Goal: Find specific page/section

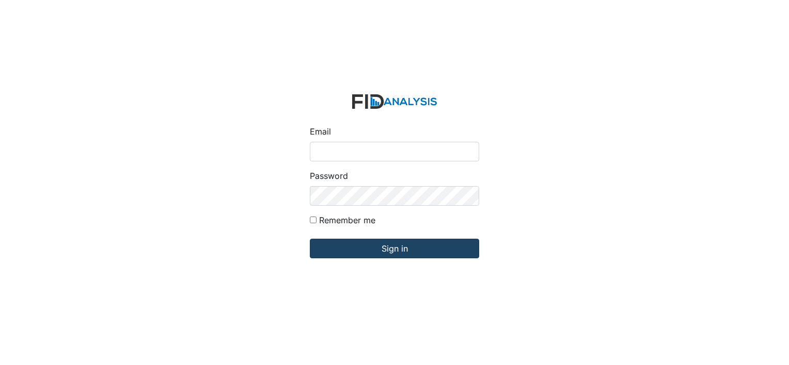
type input "[EMAIL_ADDRESS][DOMAIN_NAME]"
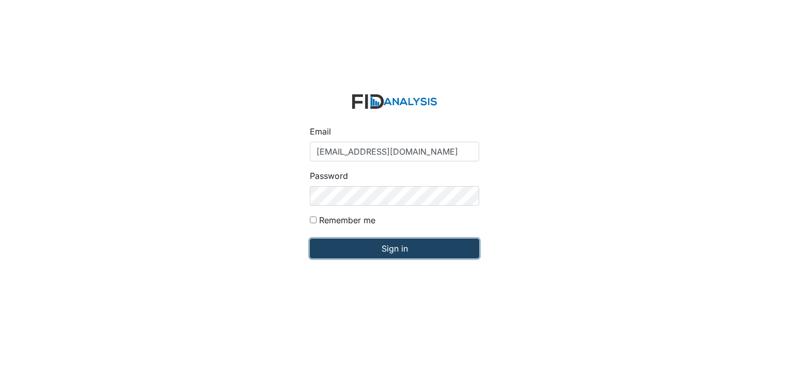
click at [318, 248] on input "Sign in" at bounding box center [394, 249] width 169 height 20
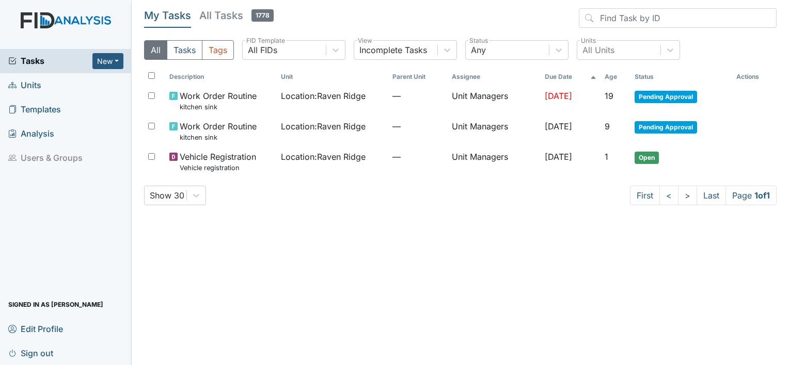
click at [25, 86] on span "Units" at bounding box center [24, 85] width 33 height 16
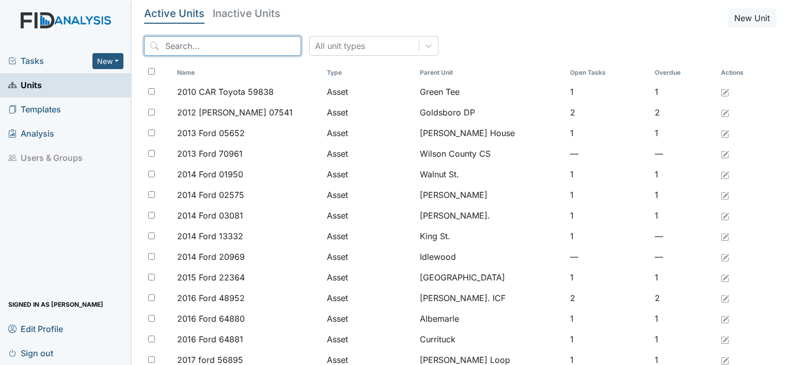
click at [229, 48] on input "search" at bounding box center [222, 46] width 157 height 20
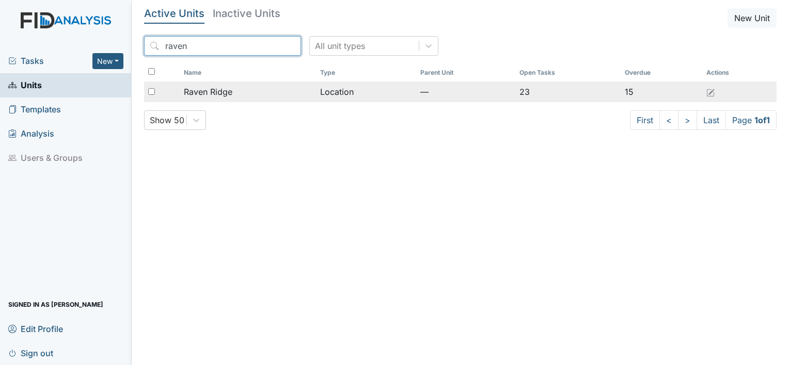
type input "raven"
click at [227, 89] on span "Raven Ridge" at bounding box center [208, 92] width 49 height 12
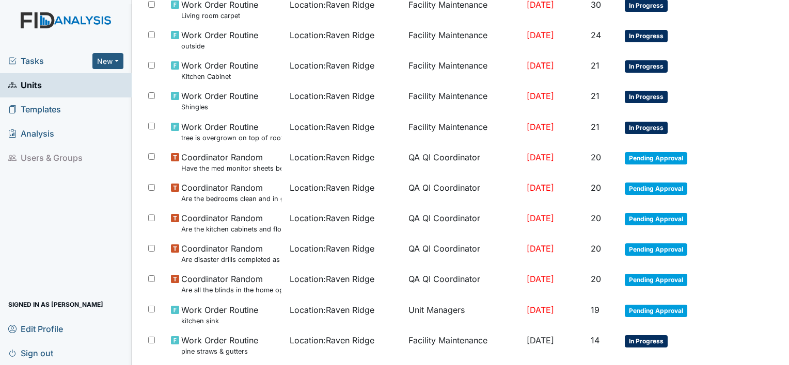
scroll to position [610, 0]
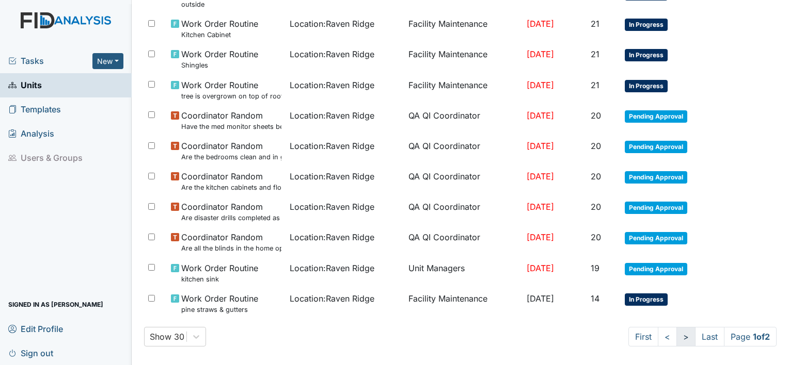
click at [676, 330] on link ">" at bounding box center [685, 337] width 19 height 20
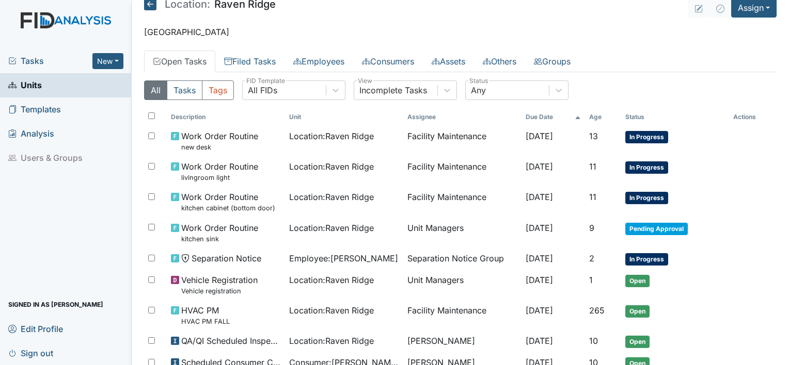
scroll to position [0, 0]
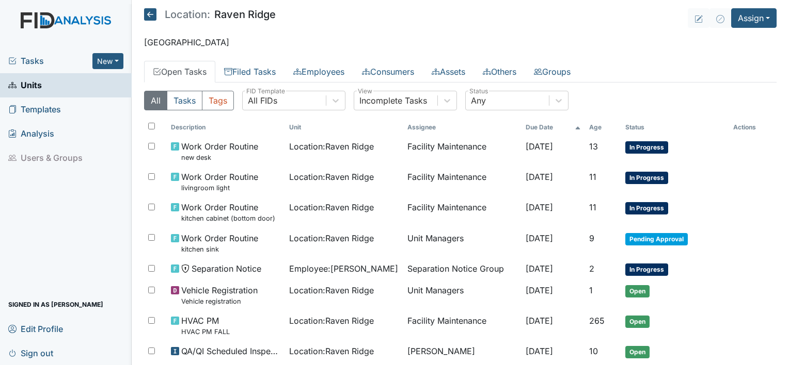
click at [27, 351] on span "Sign out" at bounding box center [30, 353] width 45 height 16
